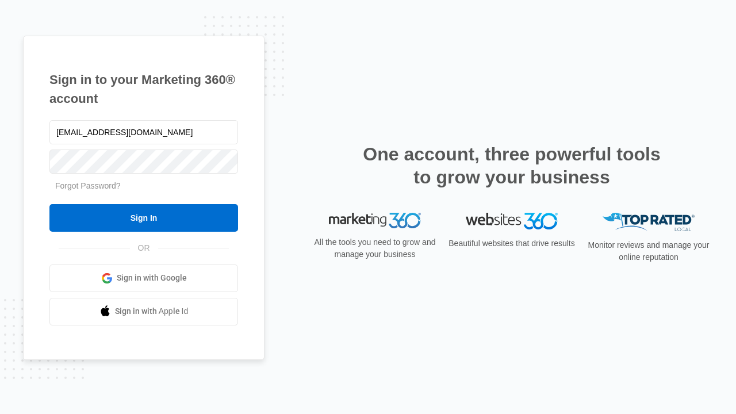
type input "[EMAIL_ADDRESS][DOMAIN_NAME]"
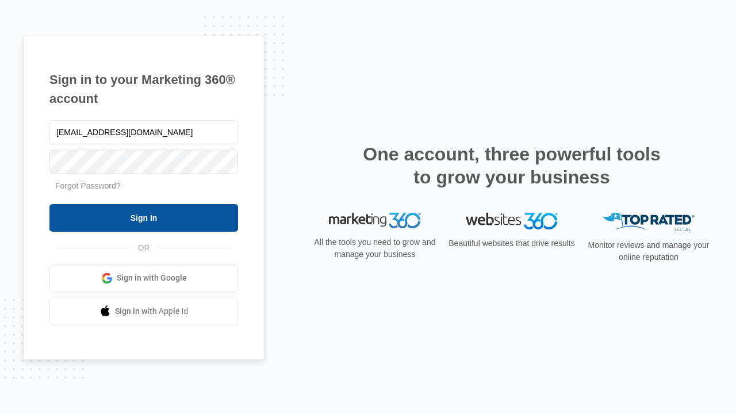
click at [144, 217] on input "Sign In" at bounding box center [143, 218] width 189 height 28
